Goal: Transaction & Acquisition: Purchase product/service

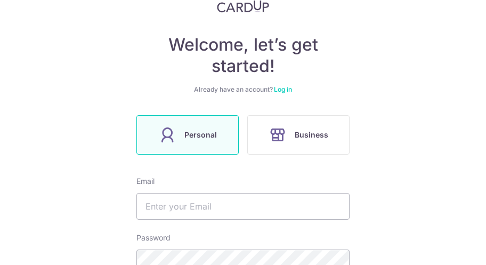
scroll to position [107, 0]
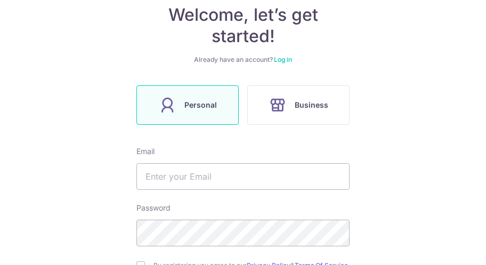
click at [208, 109] on span "Personal" at bounding box center [201, 105] width 33 height 13
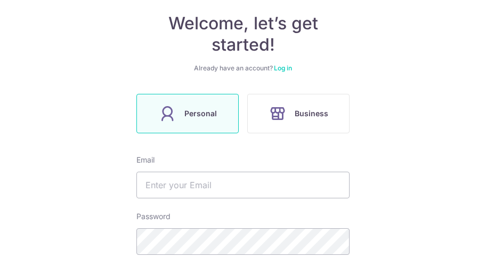
scroll to position [160, 0]
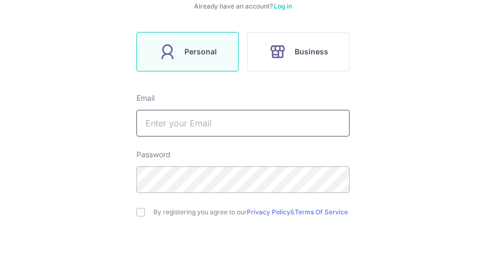
click at [189, 124] on input "text" at bounding box center [243, 123] width 213 height 27
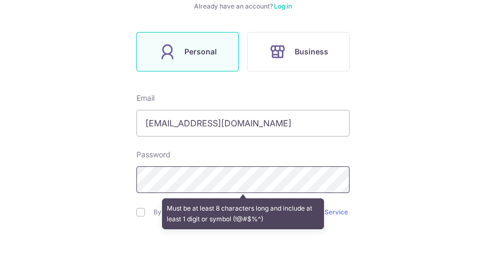
type input "[EMAIL_ADDRESS][DOMAIN_NAME]"
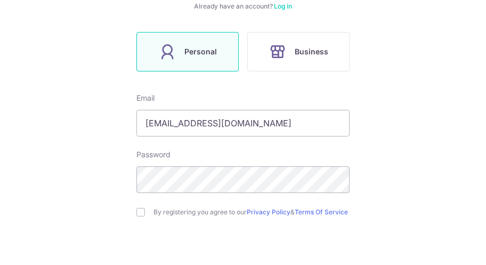
click at [138, 217] on input "checkbox" at bounding box center [141, 212] width 9 height 9
checkbox input "true"
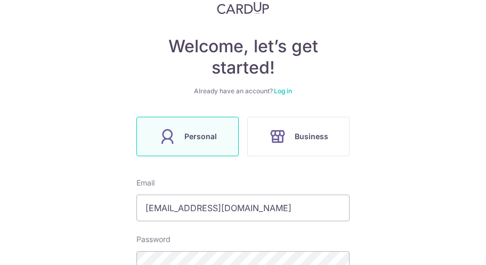
scroll to position [0, 0]
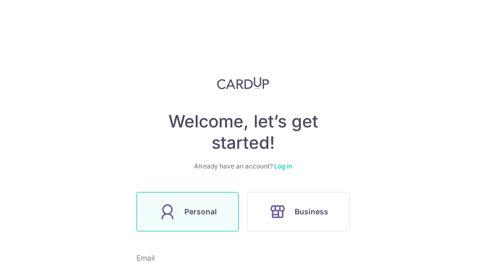
click at [278, 166] on link "Log in" at bounding box center [283, 166] width 18 height 8
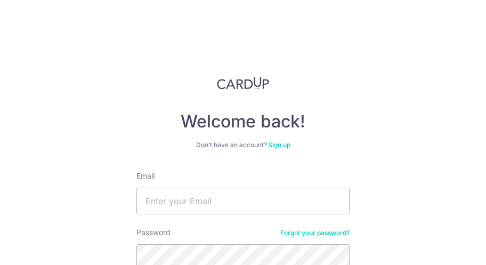
scroll to position [53, 0]
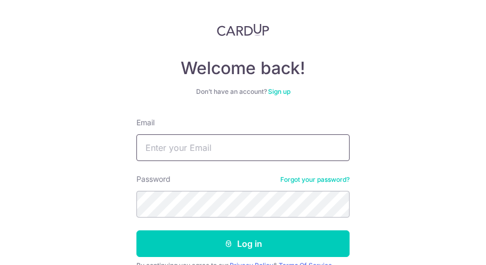
click at [215, 144] on input "Email" at bounding box center [243, 147] width 213 height 27
type input "[EMAIL_ADDRESS][DOMAIN_NAME]"
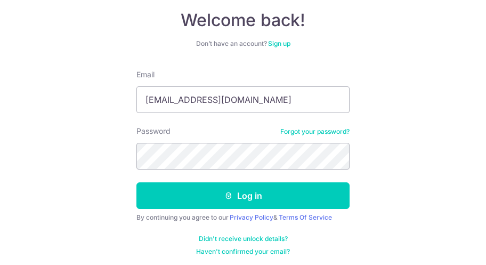
scroll to position [105, 0]
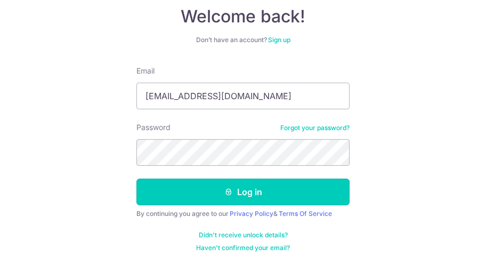
click at [233, 191] on button "Log in" at bounding box center [243, 192] width 213 height 27
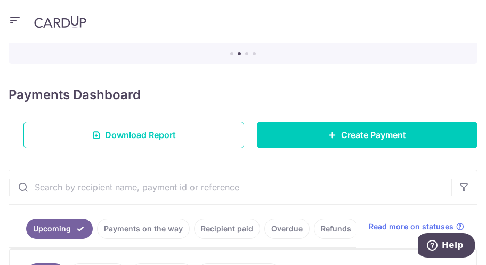
scroll to position [129, 0]
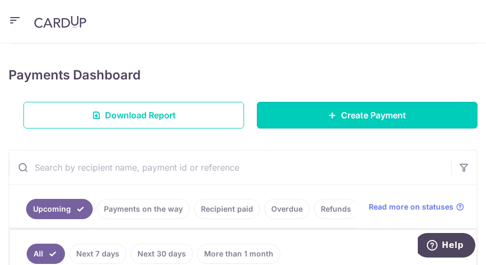
click at [350, 118] on span "Create Payment" at bounding box center [373, 115] width 65 height 13
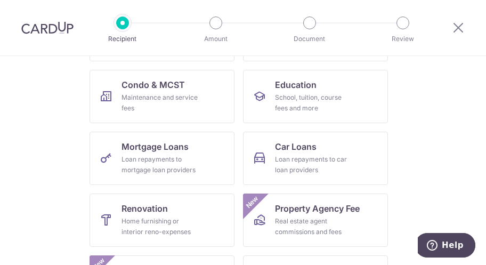
scroll to position [53, 0]
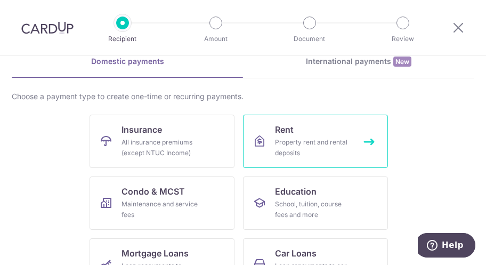
click at [298, 130] on link "Rent Property rent and rental deposits" at bounding box center [315, 141] width 145 height 53
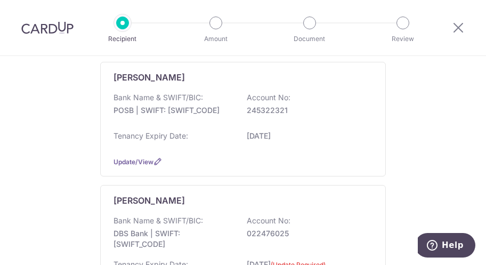
scroll to position [427, 0]
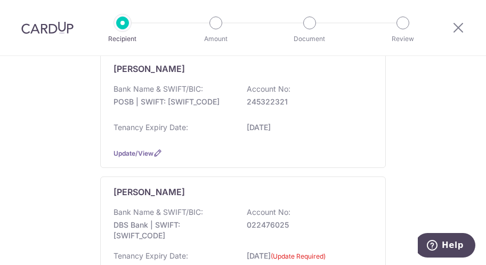
click at [373, 70] on div "Lim Chin Min Bank Name & SWIFT/BIC: POSB | SWIFT: DBSSSGSGXXX Account No: 24532…" at bounding box center [243, 110] width 286 height 115
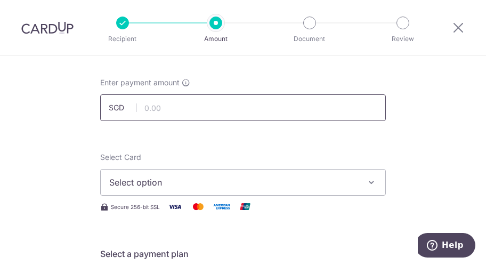
click at [185, 108] on input "text" at bounding box center [243, 107] width 286 height 27
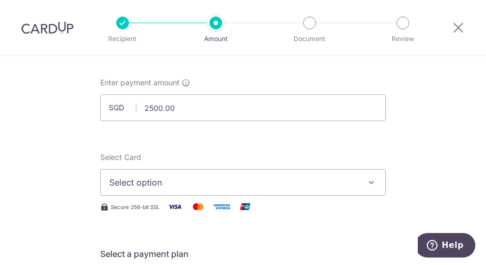
type input "2,500.00"
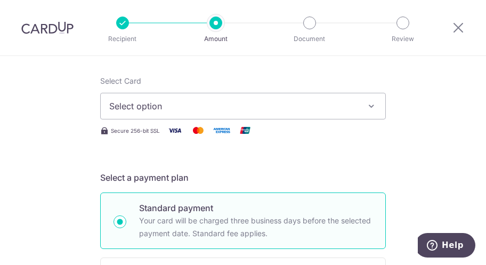
scroll to position [160, 0]
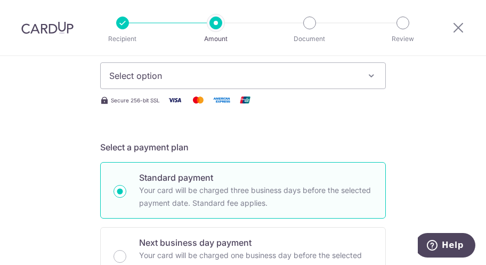
click at [170, 82] on button "Select option" at bounding box center [243, 75] width 286 height 27
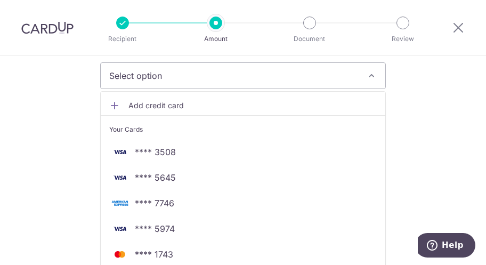
scroll to position [213, 0]
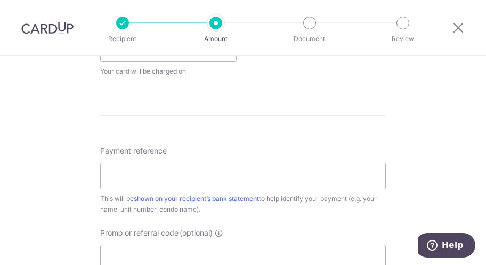
scroll to position [693, 0]
